Goal: Information Seeking & Learning: Learn about a topic

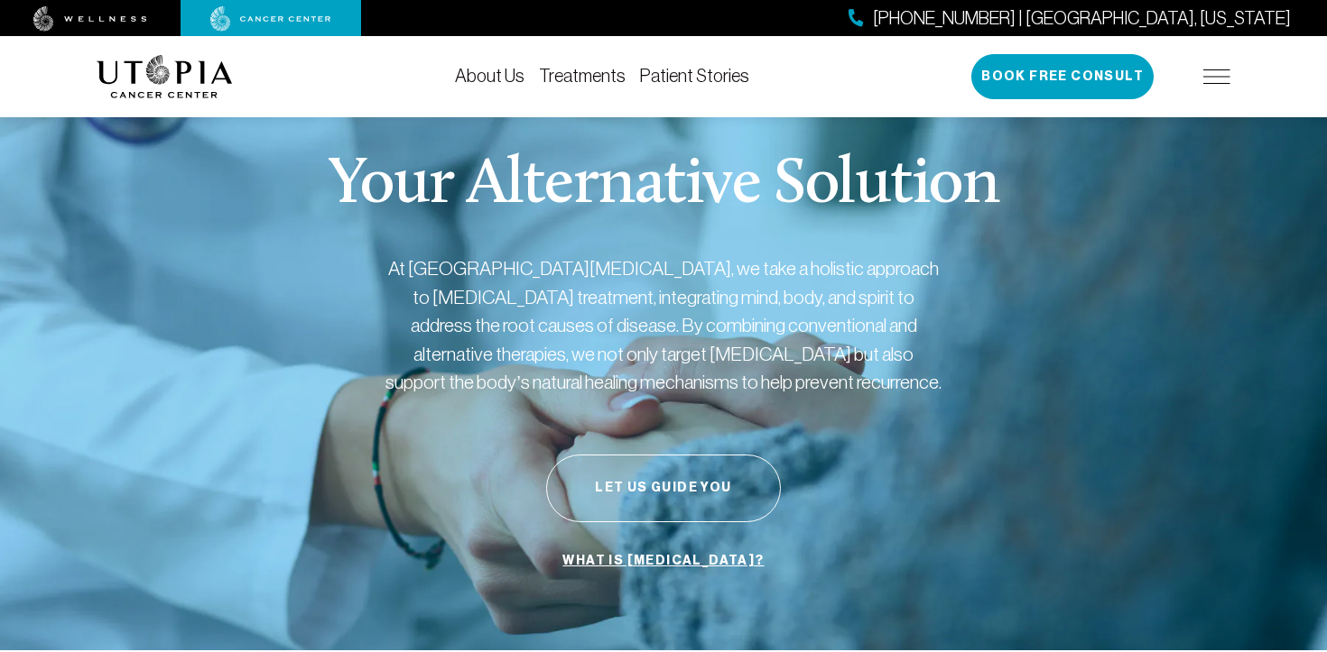
click at [488, 69] on link "About Us" at bounding box center [489, 76] width 69 height 20
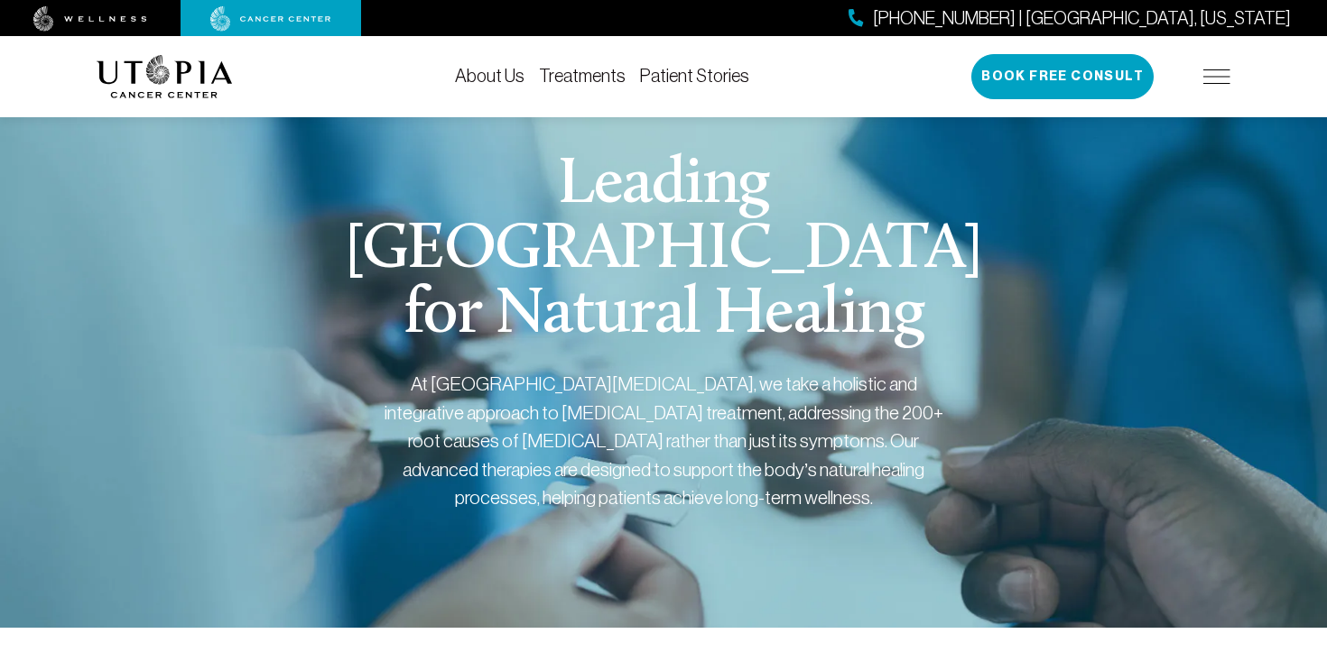
click at [1214, 60] on div "[PHONE_NUMBER] | [GEOGRAPHIC_DATA], [US_STATE] Book Free Consult" at bounding box center [1100, 76] width 259 height 45
click at [1215, 66] on div "[PHONE_NUMBER] | [GEOGRAPHIC_DATA], [US_STATE] Book Free Consult" at bounding box center [1100, 76] width 259 height 45
